Goal: Navigation & Orientation: Find specific page/section

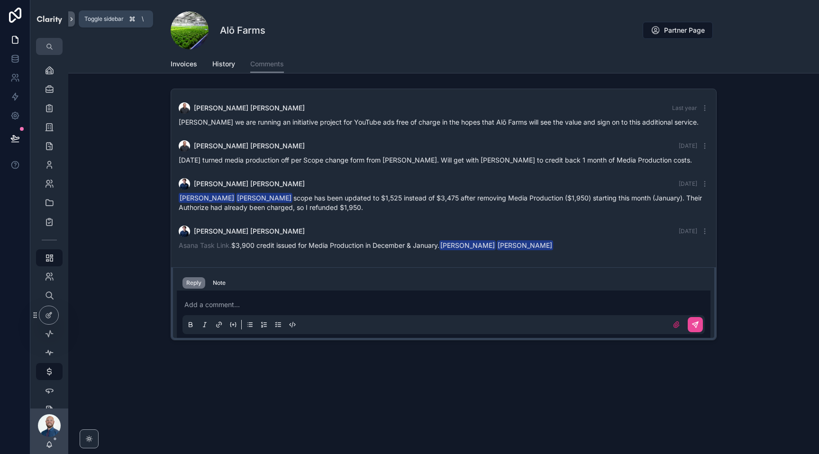
click at [72, 17] on icon at bounding box center [71, 19] width 7 height 7
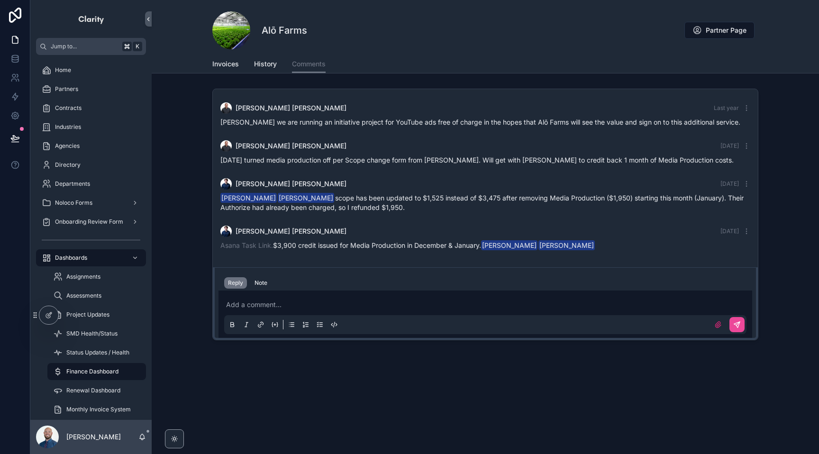
click at [92, 19] on img at bounding box center [91, 18] width 27 height 15
